Goal: Navigation & Orientation: Find specific page/section

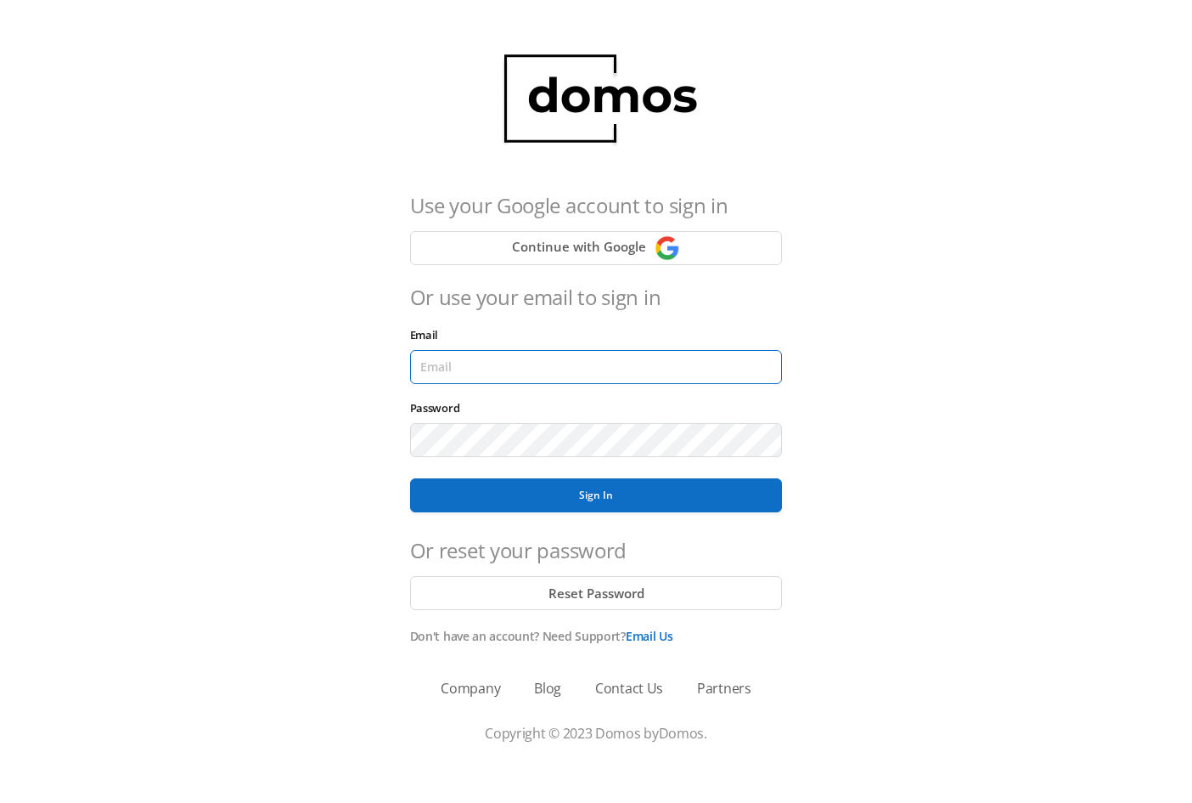
type input "[EMAIL_ADDRESS][DOMAIN_NAME]"
click at [495, 476] on div "Sign In" at bounding box center [596, 494] width 373 height 41
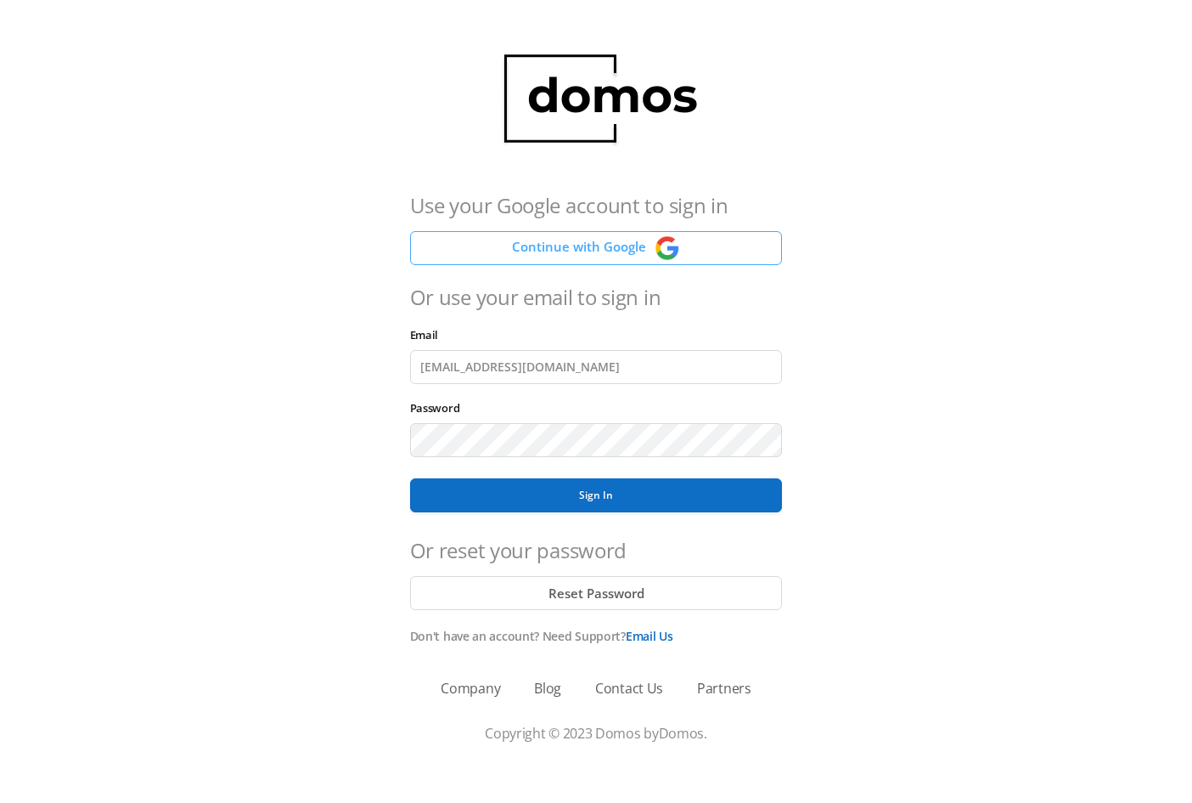
click at [606, 257] on button "Continue with Google" at bounding box center [596, 248] width 373 height 34
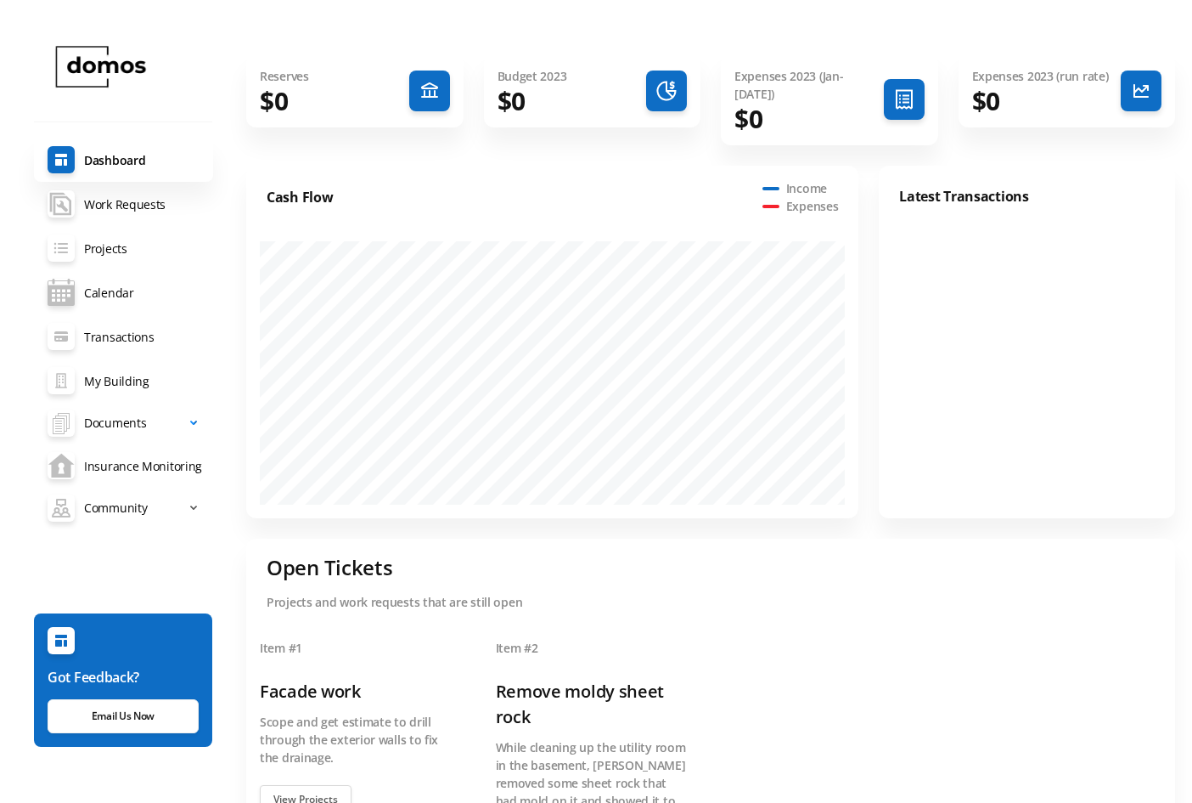
click at [104, 414] on span "Documents" at bounding box center [115, 423] width 62 height 34
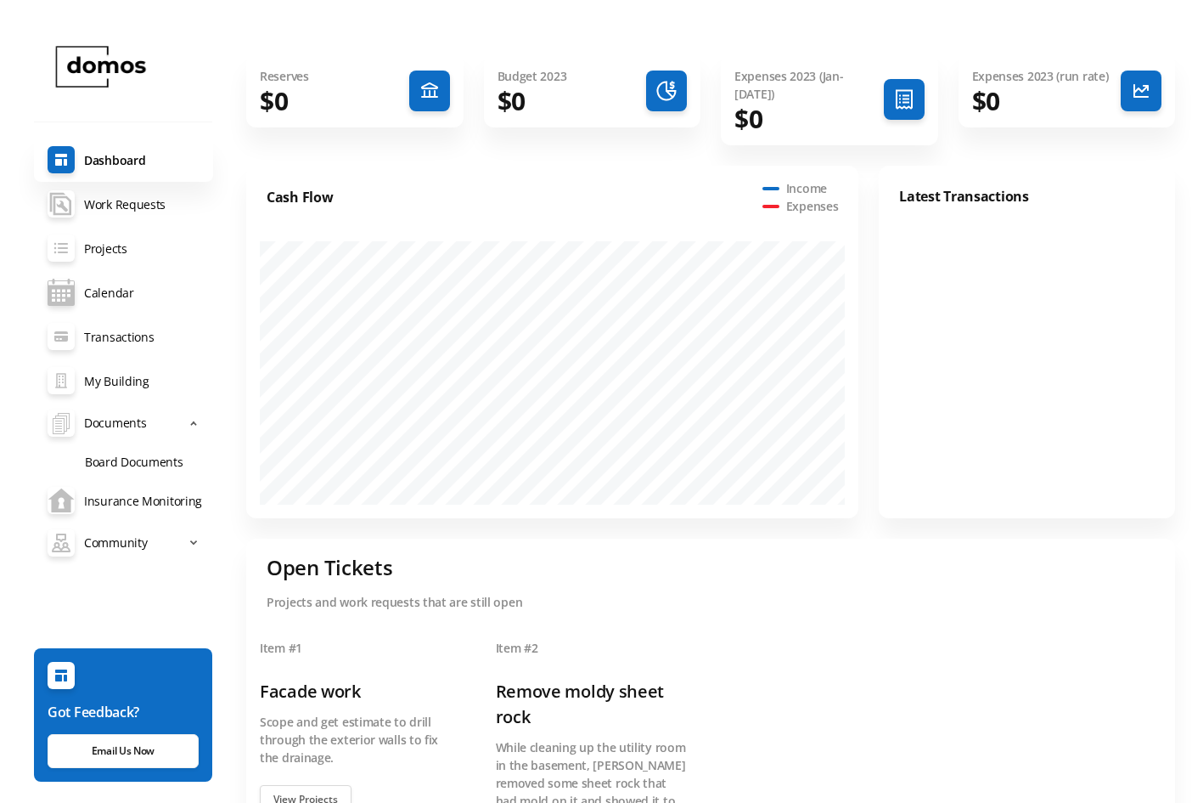
click at [101, 467] on link "Board Documents" at bounding box center [142, 460] width 142 height 35
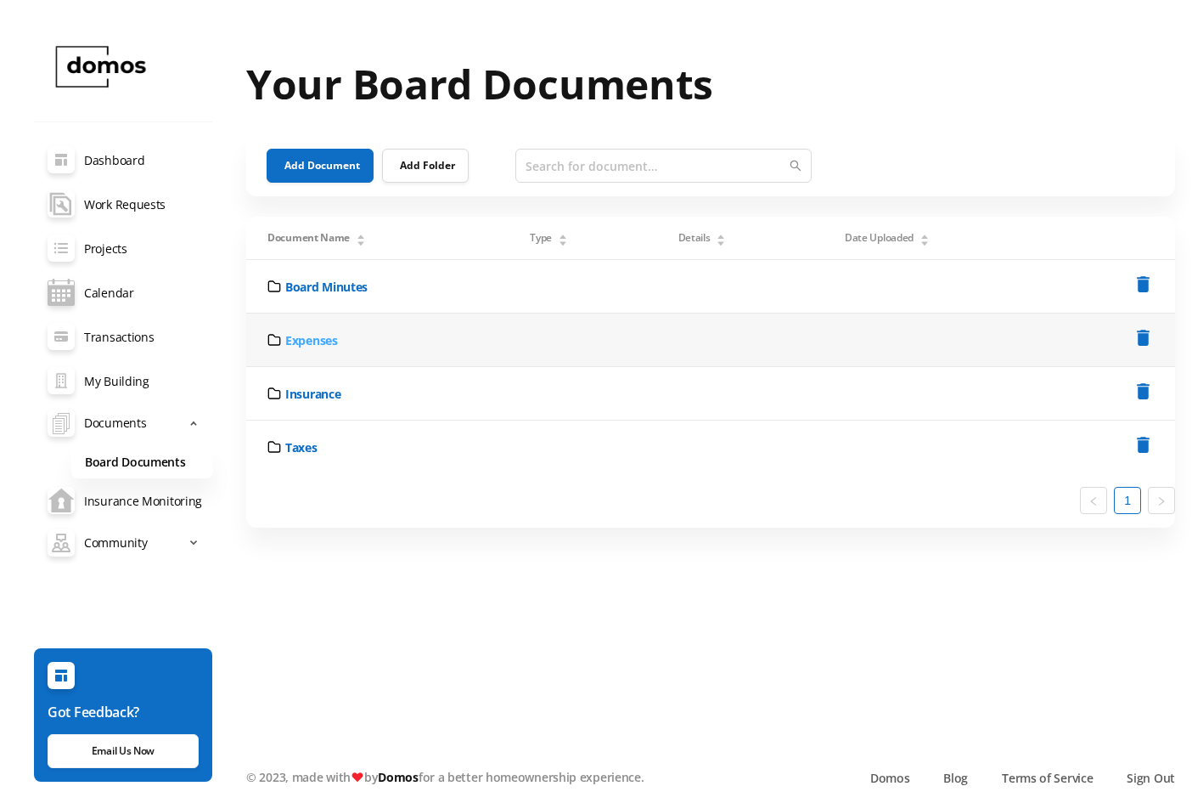
click at [311, 336] on link "Expenses" at bounding box center [311, 340] width 53 height 18
click at [311, 336] on link "2024" at bounding box center [298, 333] width 26 height 18
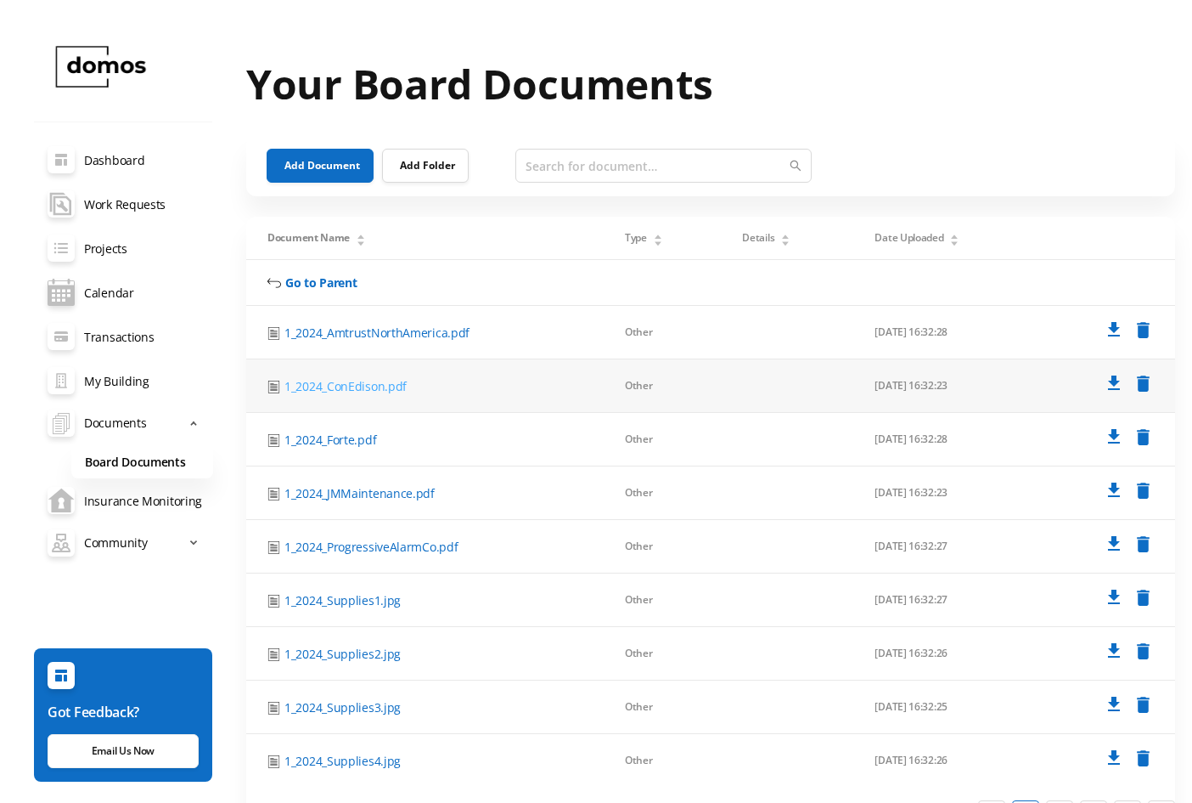
click at [342, 389] on link "1_2024_ConEdison.pdf" at bounding box center [346, 386] width 122 height 18
click at [762, 392] on td at bounding box center [787, 386] width 132 height 54
click at [330, 384] on link "1_2024_ConEdison.pdf" at bounding box center [346, 386] width 122 height 18
click at [88, 209] on link "maintenance-documents Work Requests" at bounding box center [123, 204] width 179 height 44
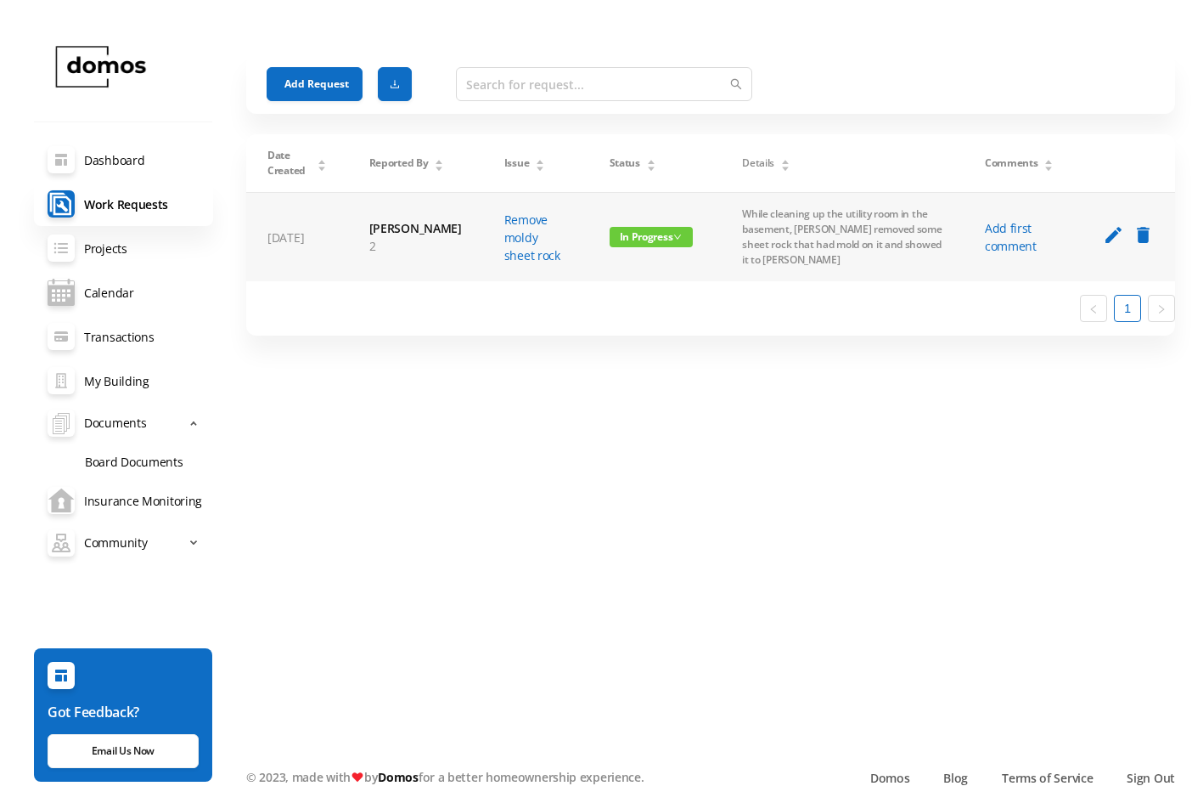
click at [632, 229] on span "In Progress" at bounding box center [652, 237] width 84 height 20
click at [623, 319] on link "Closed" at bounding box center [620, 321] width 82 height 27
click at [132, 164] on link "Dashboard" at bounding box center [123, 160] width 179 height 44
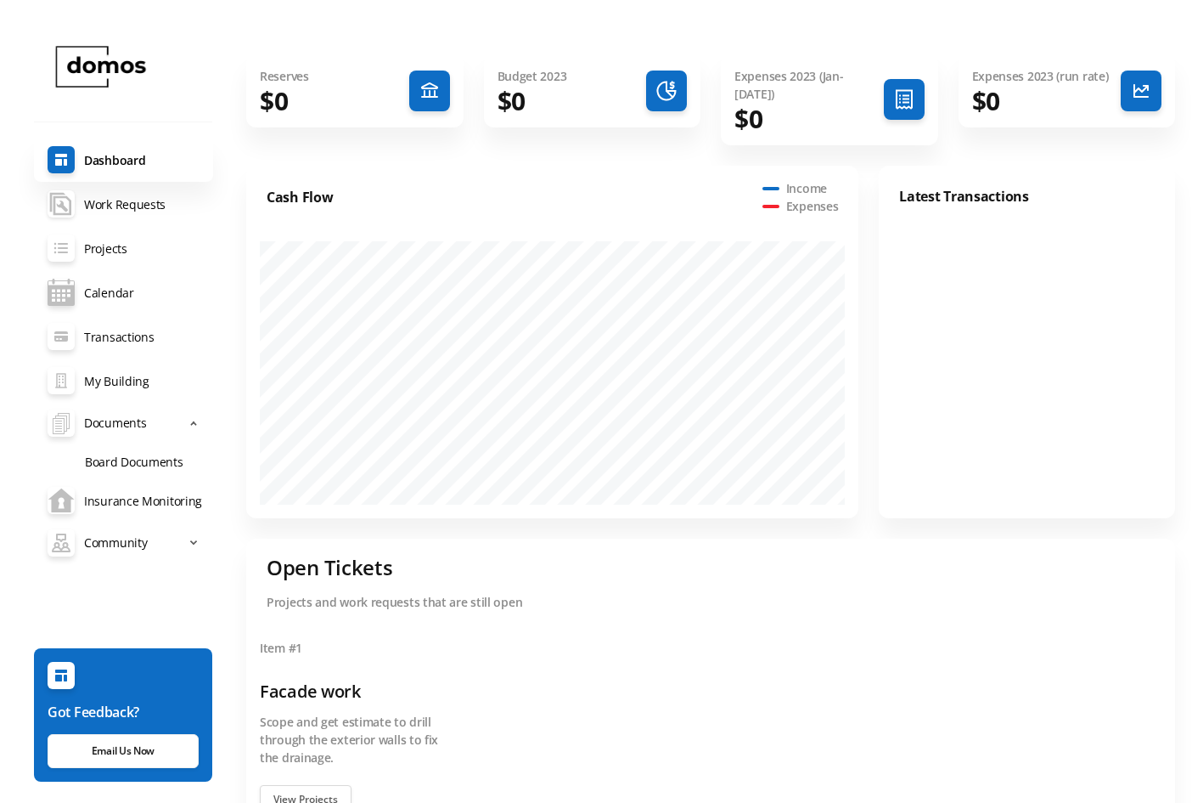
click at [118, 211] on link "maintenance-documents Work Requests" at bounding box center [123, 204] width 179 height 44
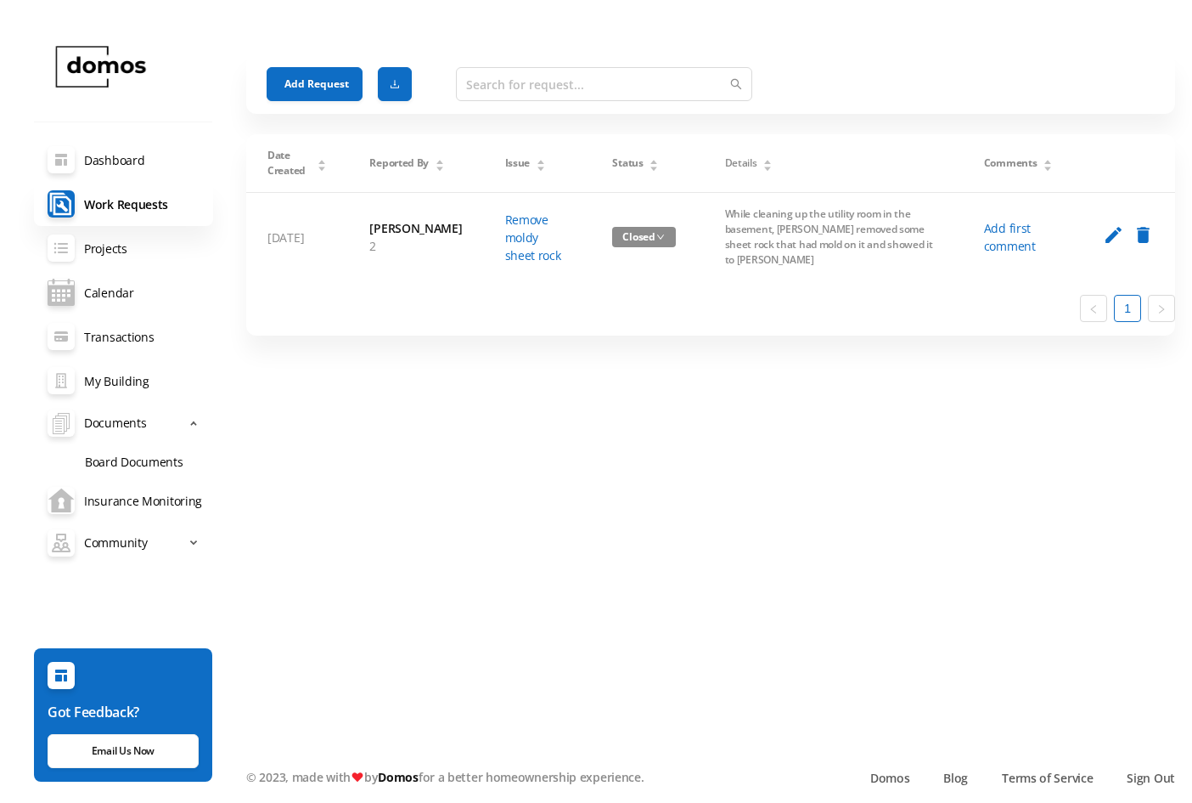
click at [114, 253] on link "Projects" at bounding box center [123, 248] width 179 height 44
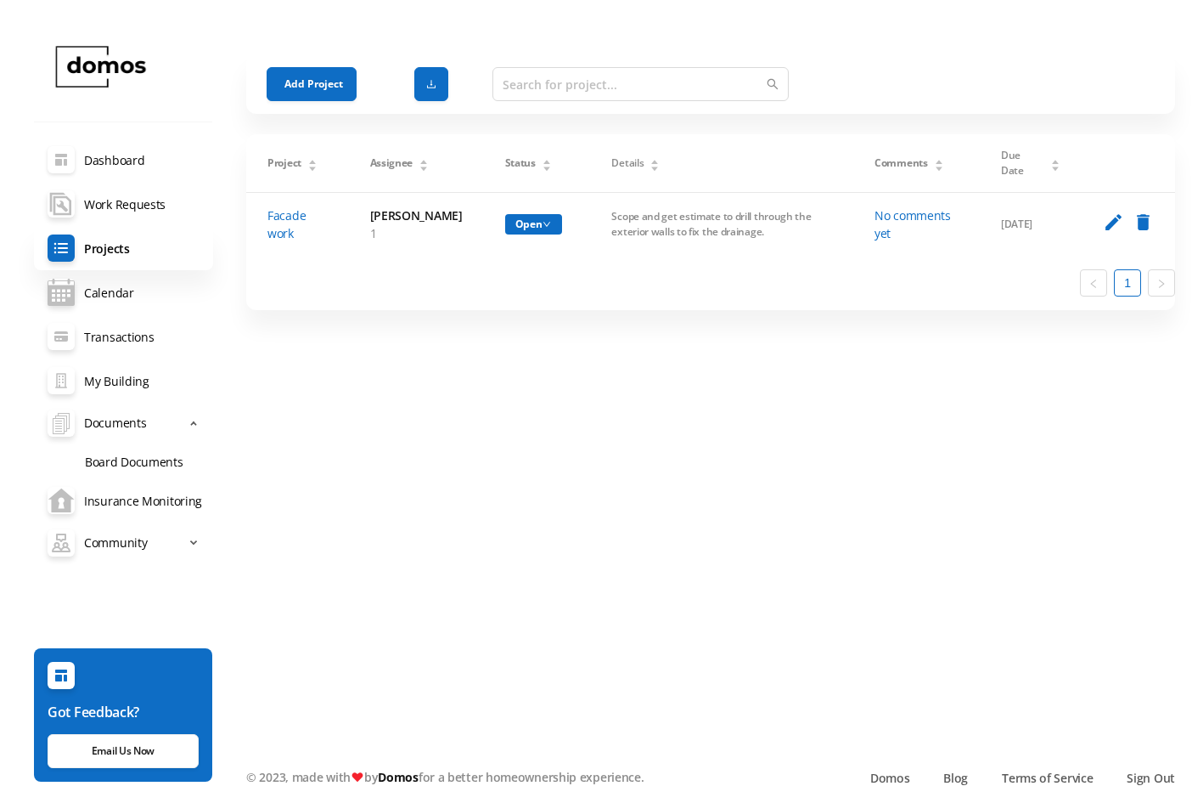
click at [166, 149] on link "Dashboard" at bounding box center [123, 160] width 179 height 44
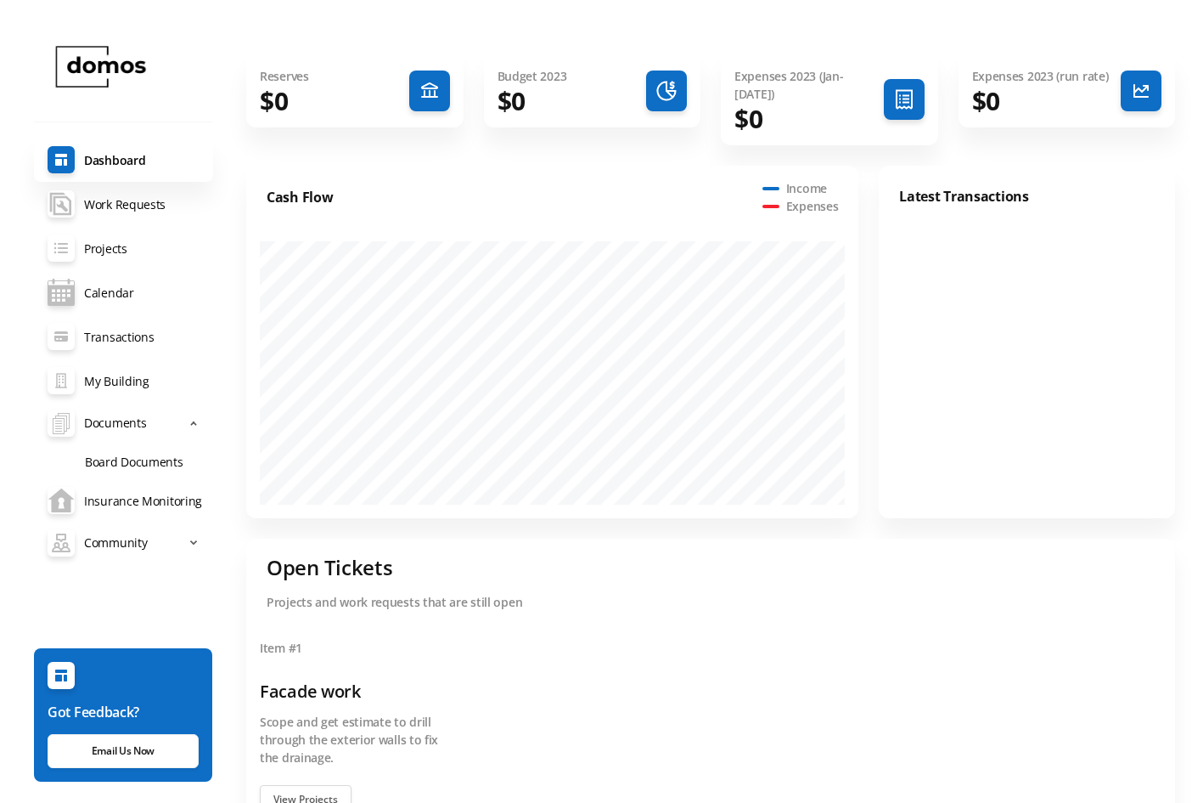
click at [1123, 89] on div at bounding box center [1141, 90] width 41 height 41
